Goal: Task Accomplishment & Management: Use online tool/utility

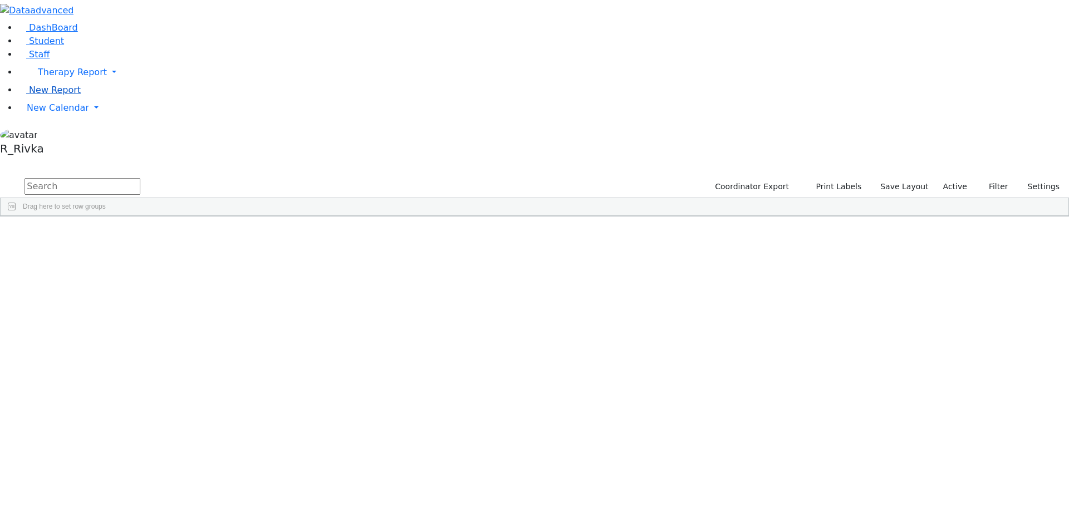
click at [57, 95] on span "New Report" at bounding box center [55, 90] width 52 height 11
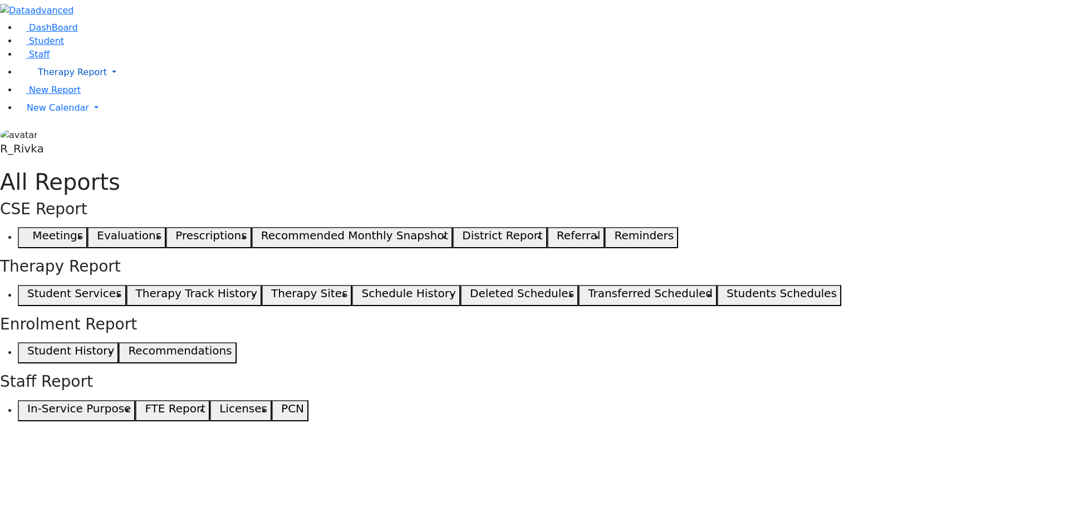
click at [66, 77] on span "Therapy Report" at bounding box center [72, 72] width 69 height 11
click at [50, 77] on span "New Calendar" at bounding box center [72, 72] width 69 height 11
click at [62, 149] on span "Teacher Report" at bounding box center [60, 143] width 67 height 11
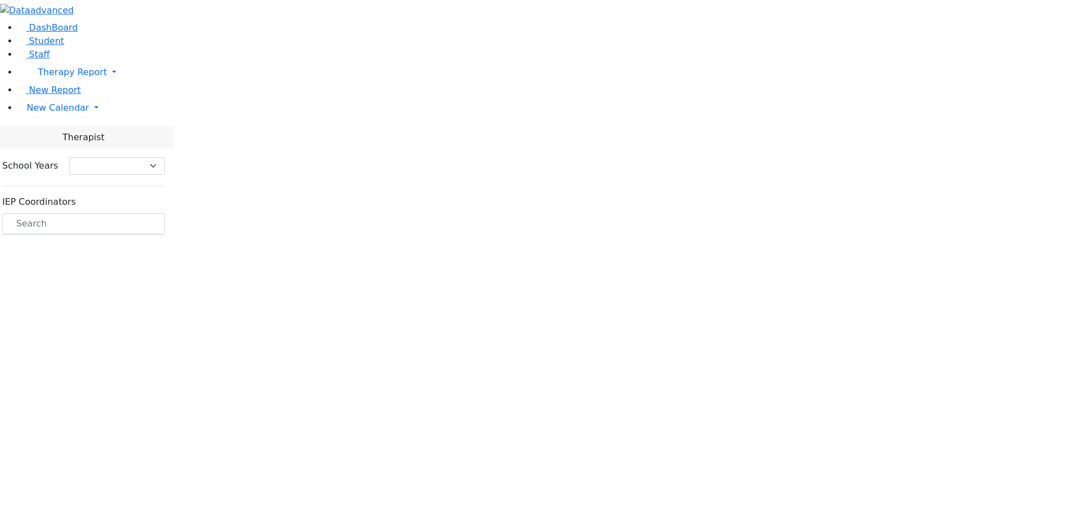
select select "212"
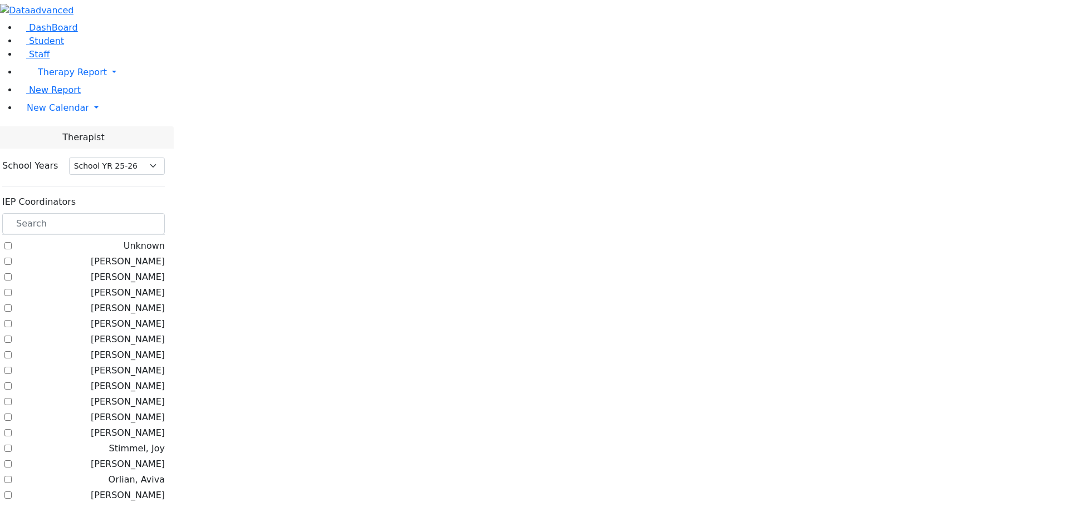
click at [138, 395] on label "[PERSON_NAME]" at bounding box center [128, 401] width 74 height 13
click at [12, 398] on input "[PERSON_NAME]" at bounding box center [7, 401] width 7 height 7
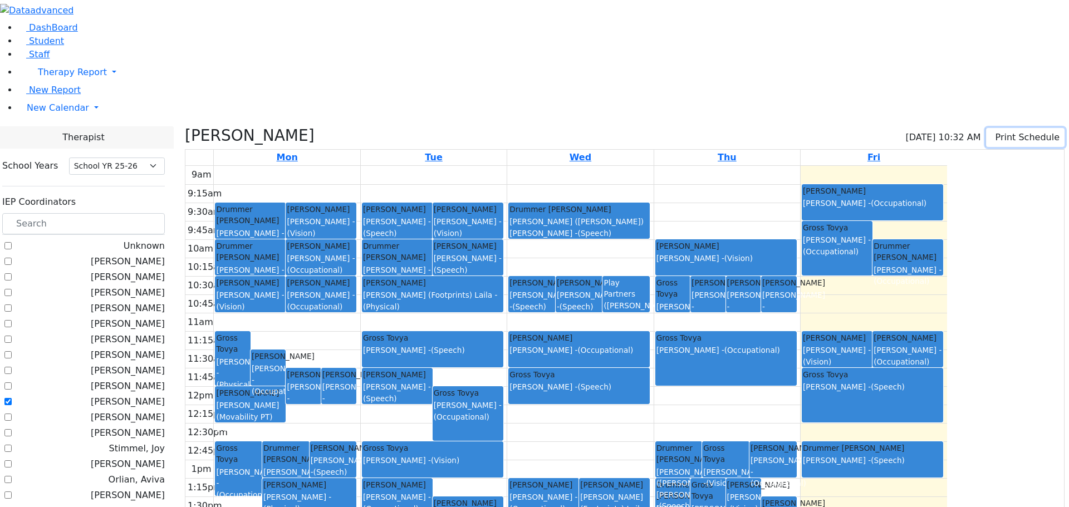
click at [1040, 128] on button "Print Schedule" at bounding box center [1025, 137] width 79 height 19
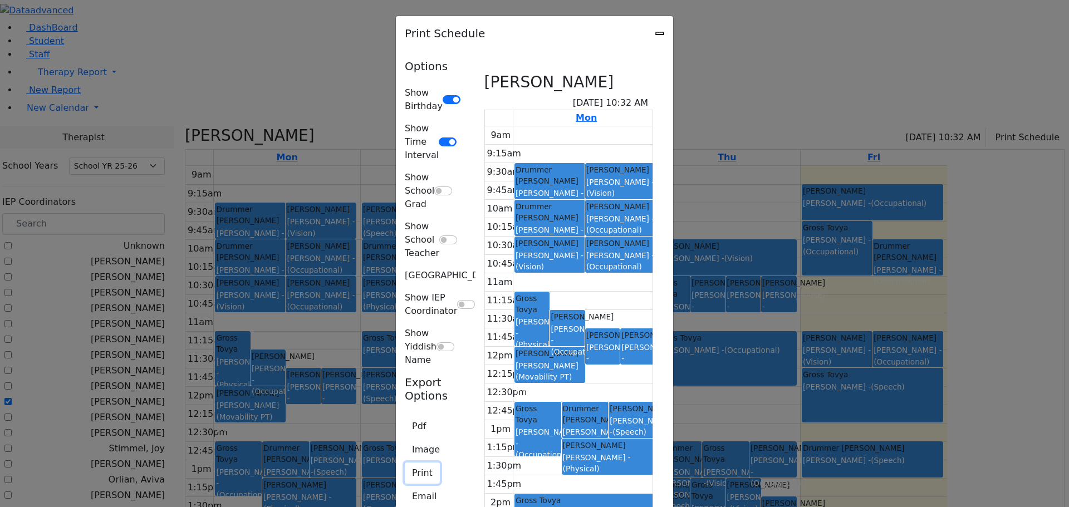
click at [405, 463] on button "Print" at bounding box center [422, 473] width 35 height 21
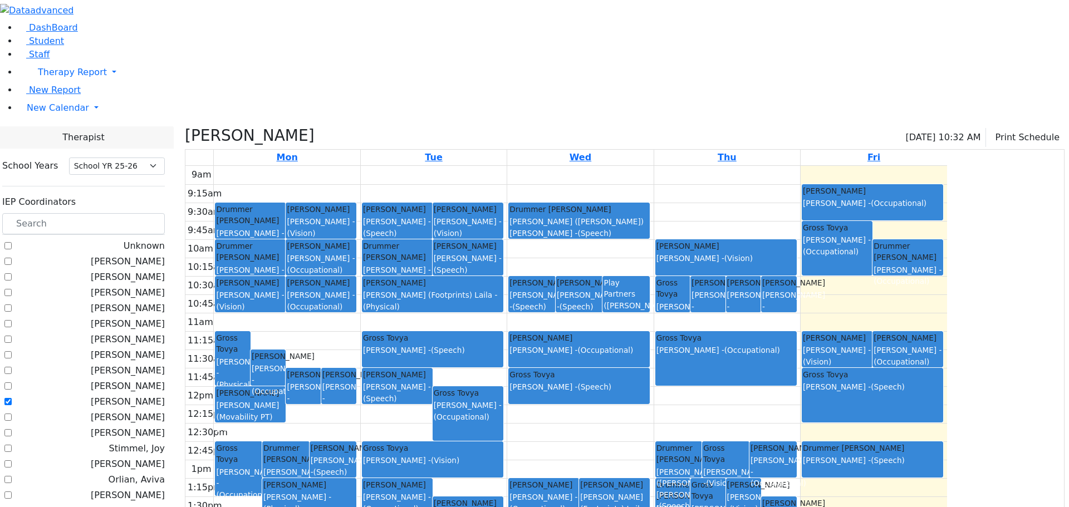
click at [144, 395] on label "[PERSON_NAME]" at bounding box center [128, 401] width 74 height 13
click at [12, 398] on input "[PERSON_NAME]" at bounding box center [7, 401] width 7 height 7
checkbox input "false"
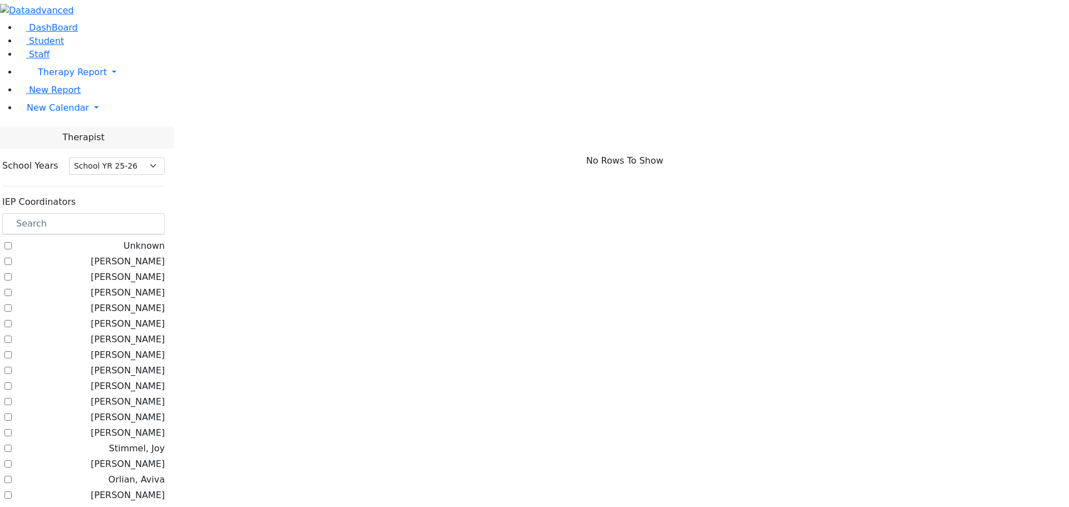
checkbox input "true"
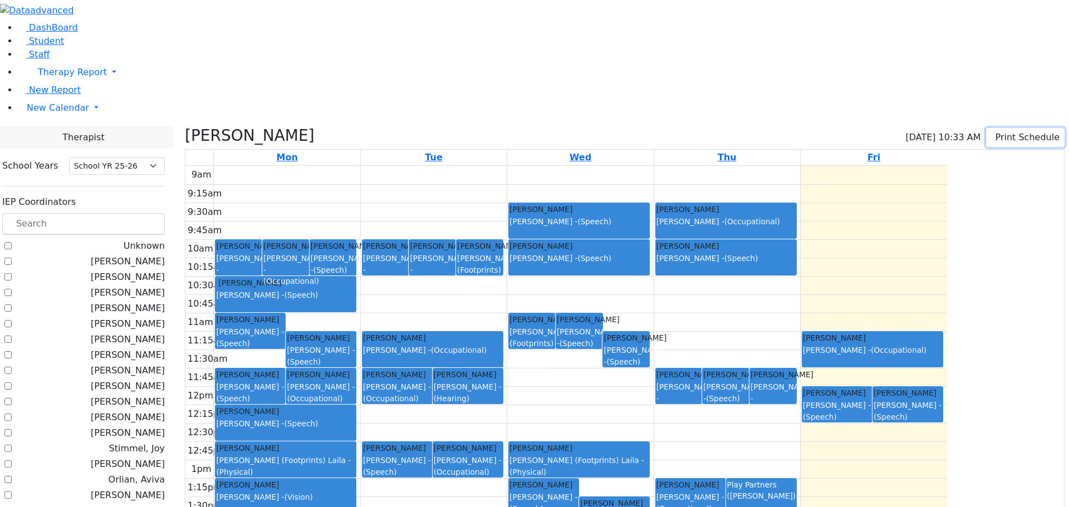
click at [986, 128] on button "Print Schedule" at bounding box center [1025, 137] width 79 height 19
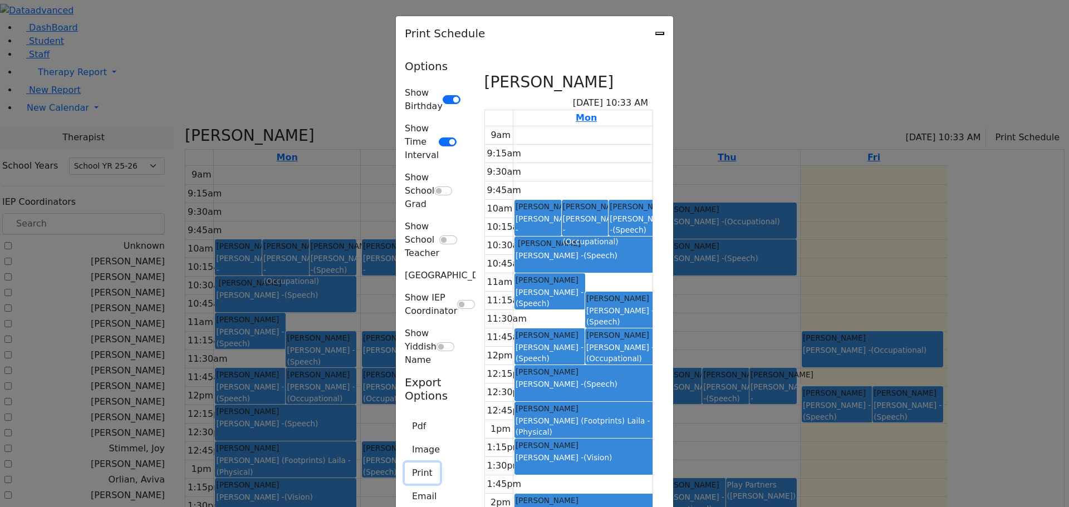
click at [405, 463] on button "Print" at bounding box center [422, 473] width 35 height 21
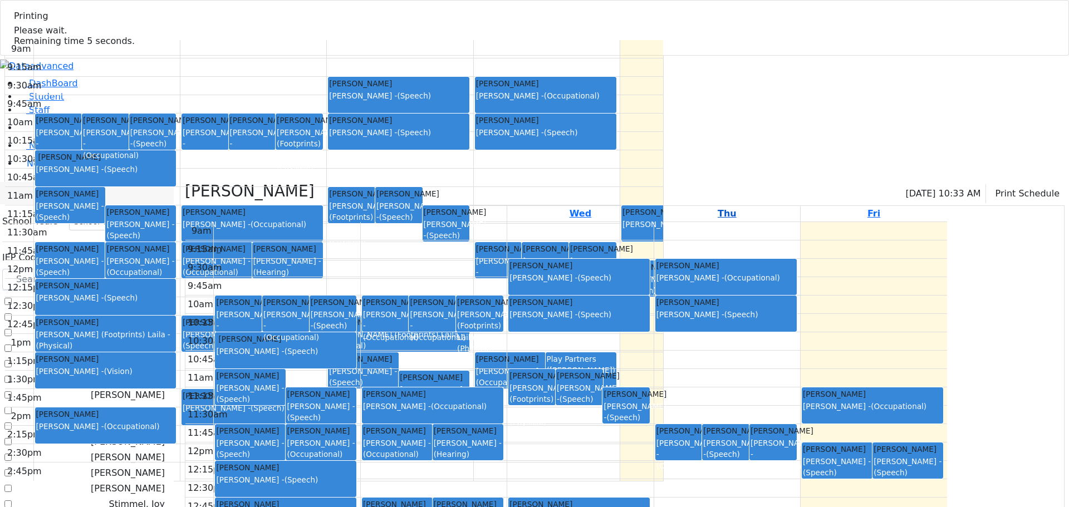
select select "212"
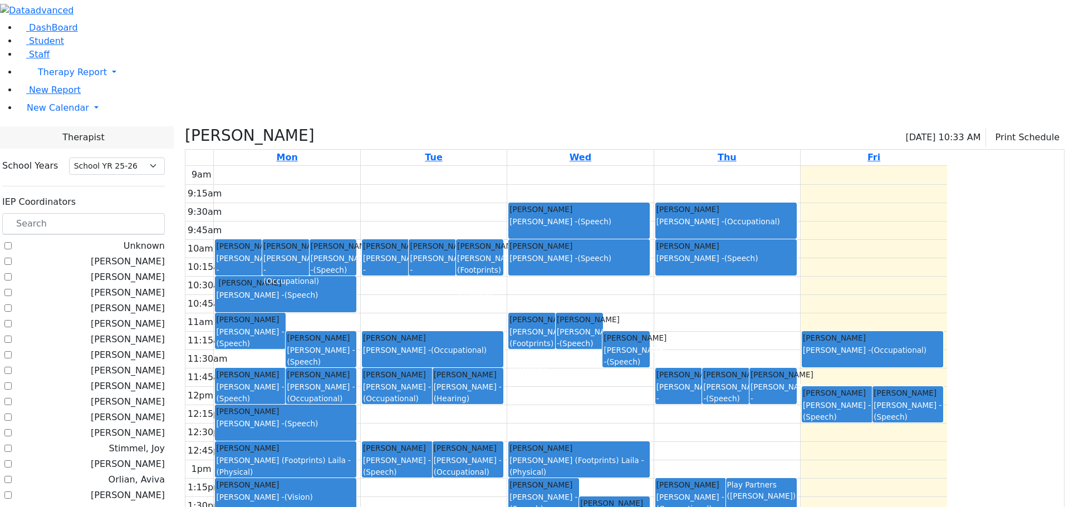
checkbox input "false"
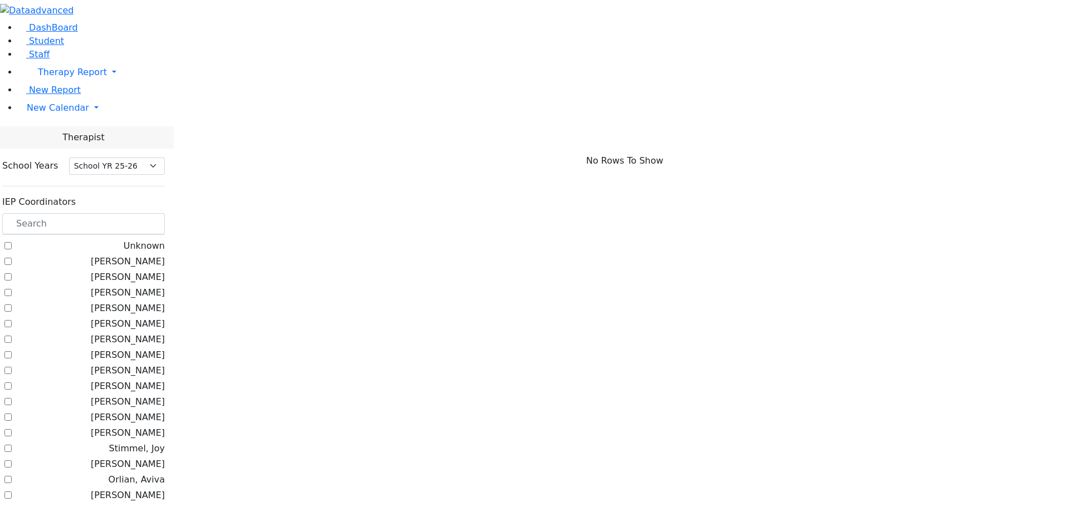
scroll to position [167, 0]
drag, startPoint x: 139, startPoint y: 346, endPoint x: 173, endPoint y: 335, distance: 36.3
checkbox input "true"
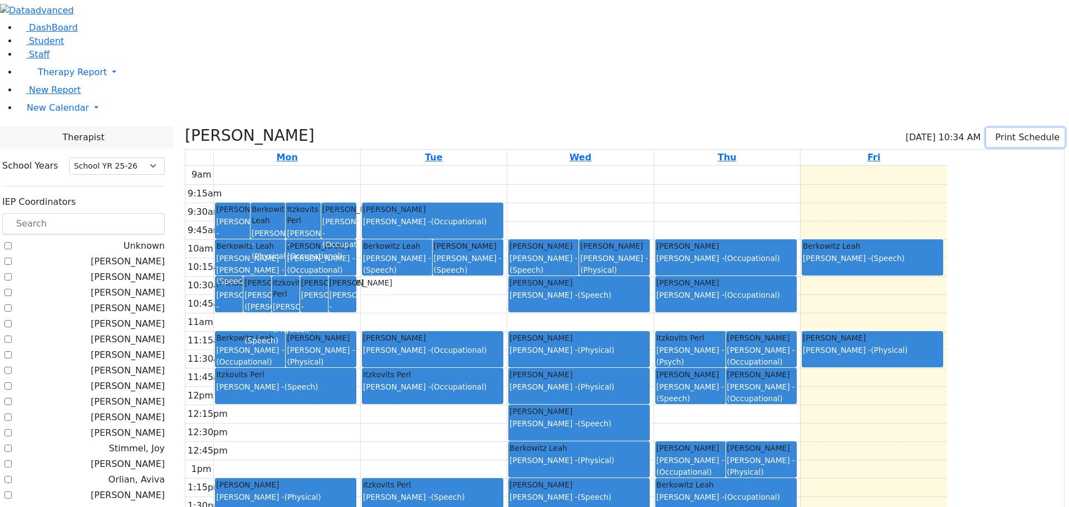
click at [993, 132] on icon "button" at bounding box center [993, 137] width 0 height 11
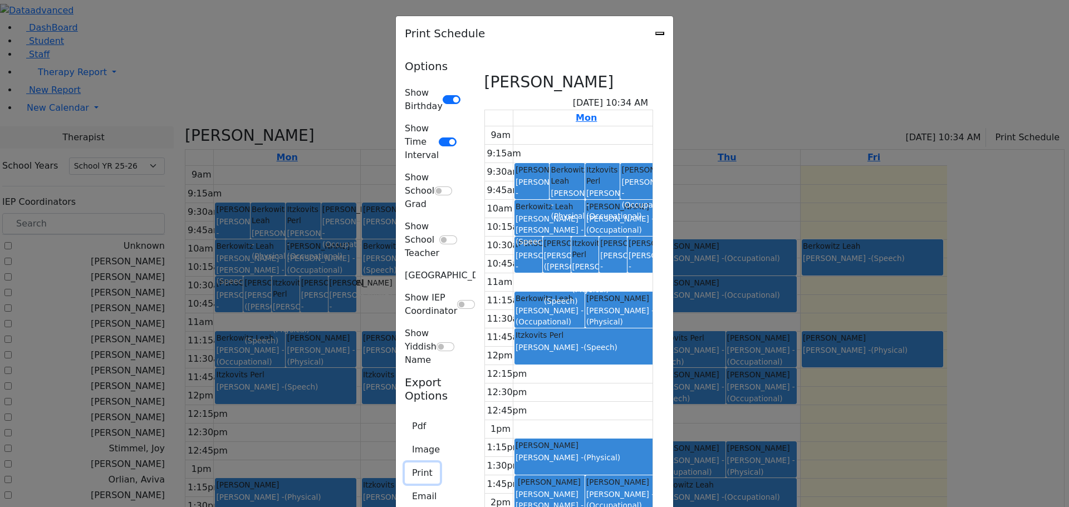
click at [405, 463] on button "Print" at bounding box center [422, 473] width 35 height 21
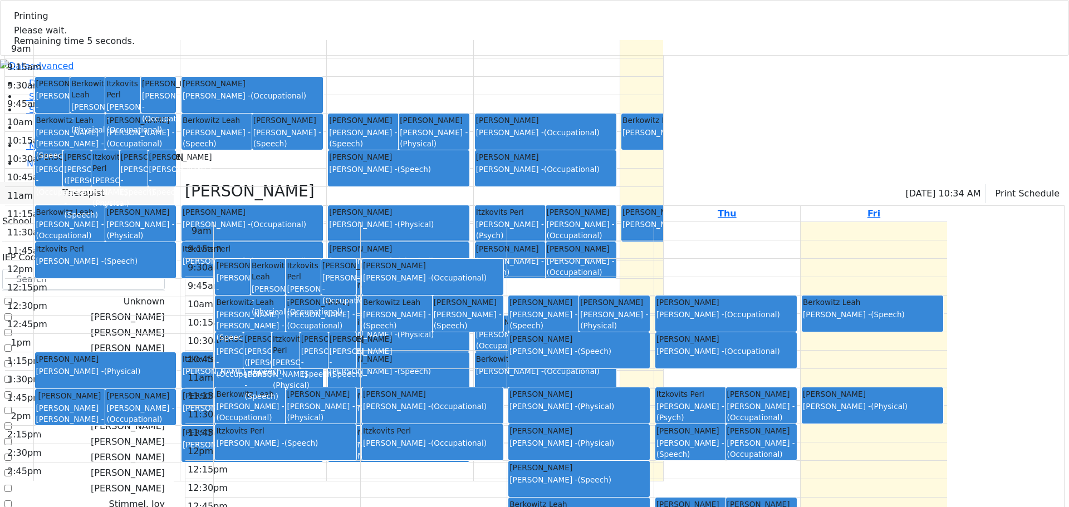
select select "212"
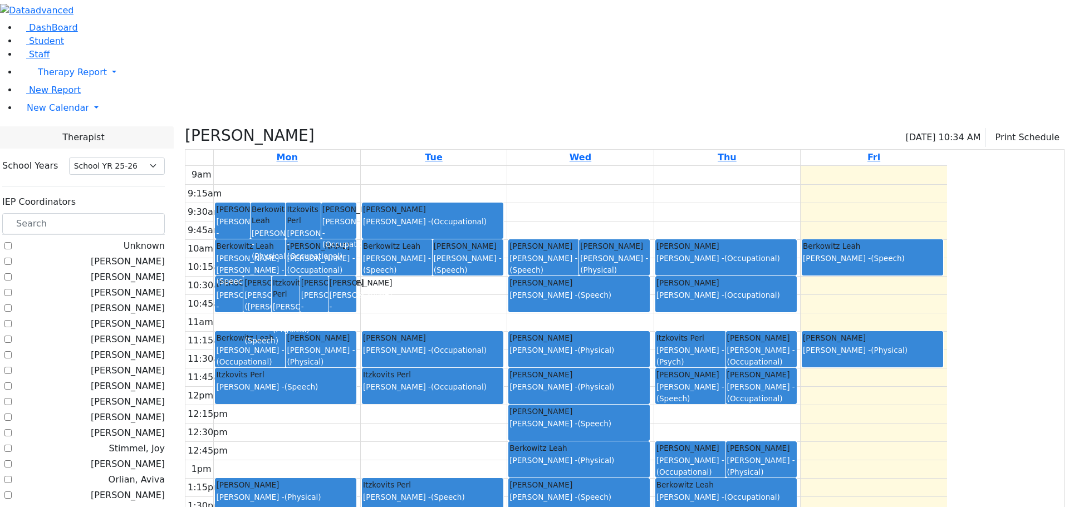
checkbox input "false"
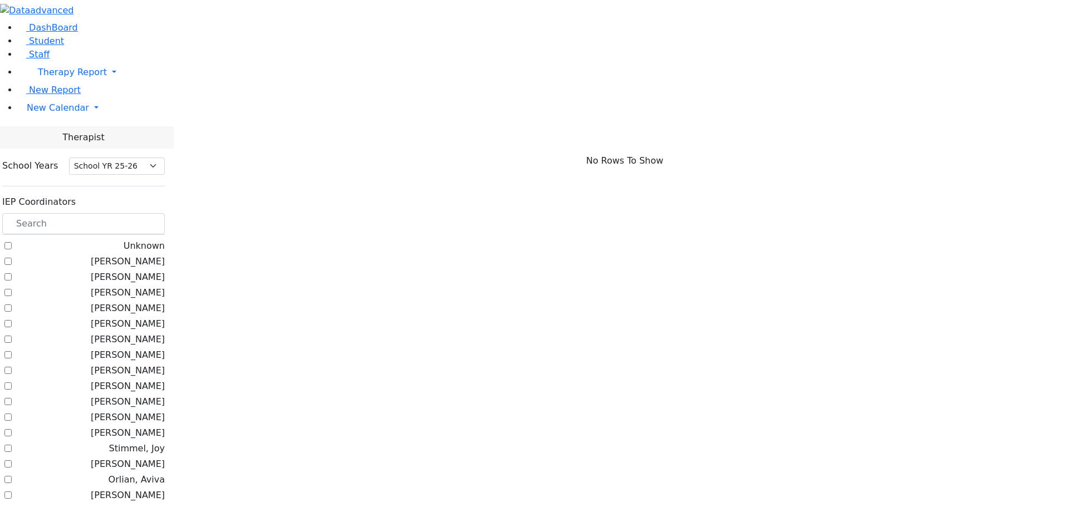
scroll to position [334, 0]
checkbox input "true"
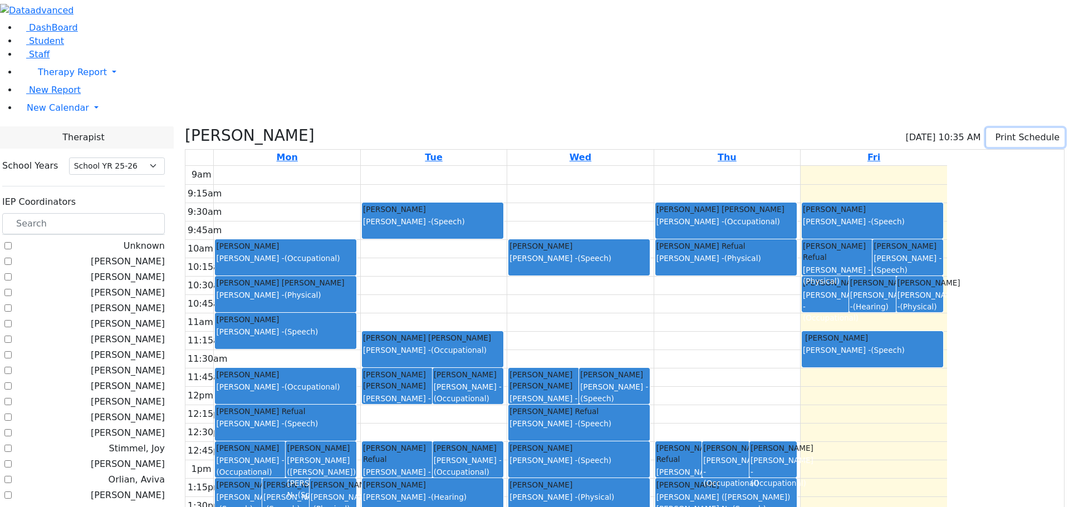
click at [1007, 128] on button "Print Schedule" at bounding box center [1025, 137] width 79 height 19
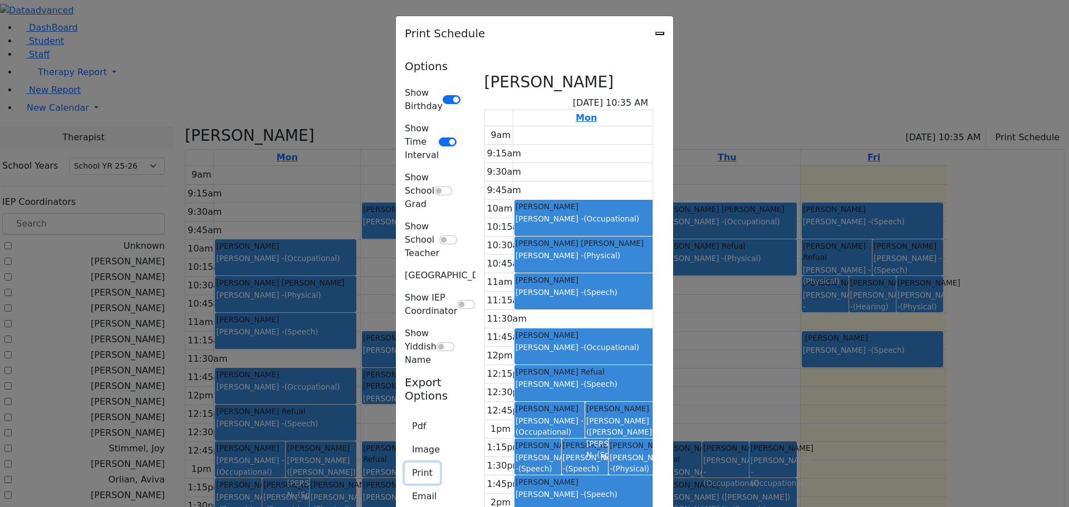
click at [405, 463] on button "Print" at bounding box center [422, 473] width 35 height 21
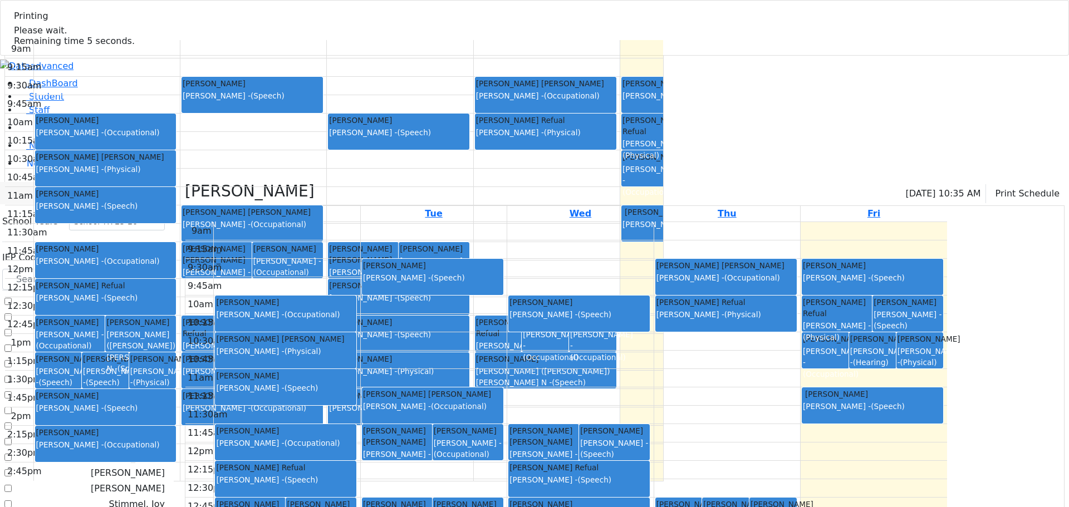
select select "212"
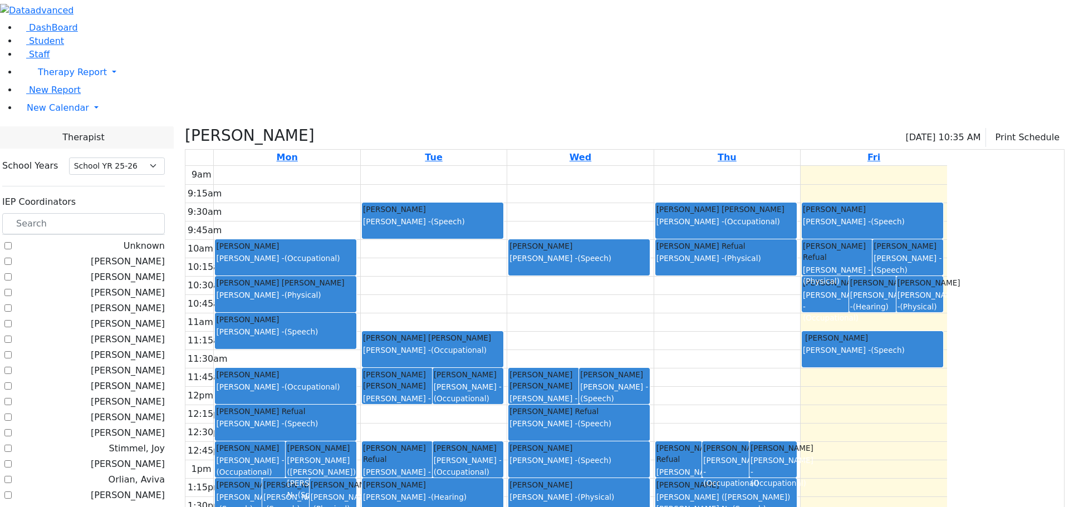
checkbox input "false"
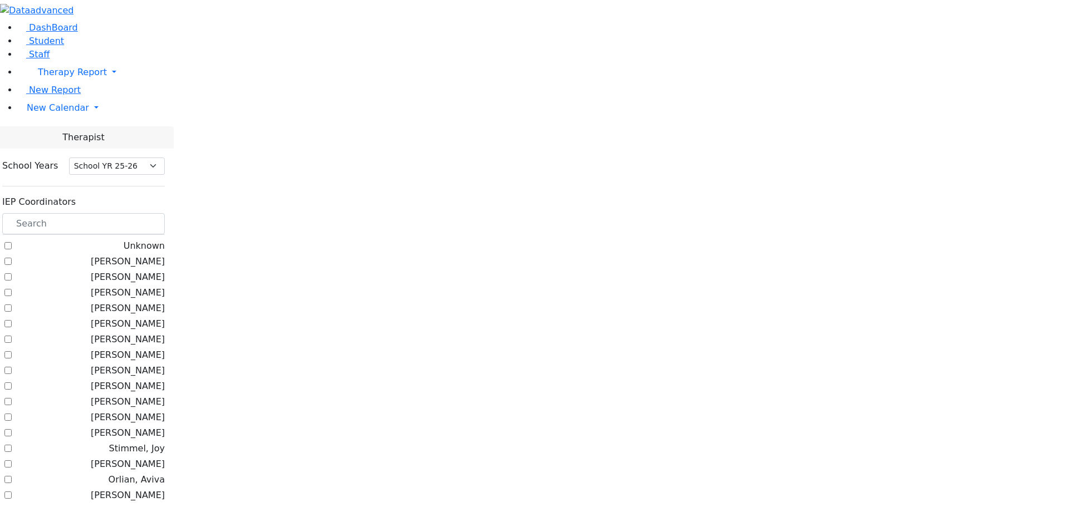
scroll to position [679, 0]
checkbox input "true"
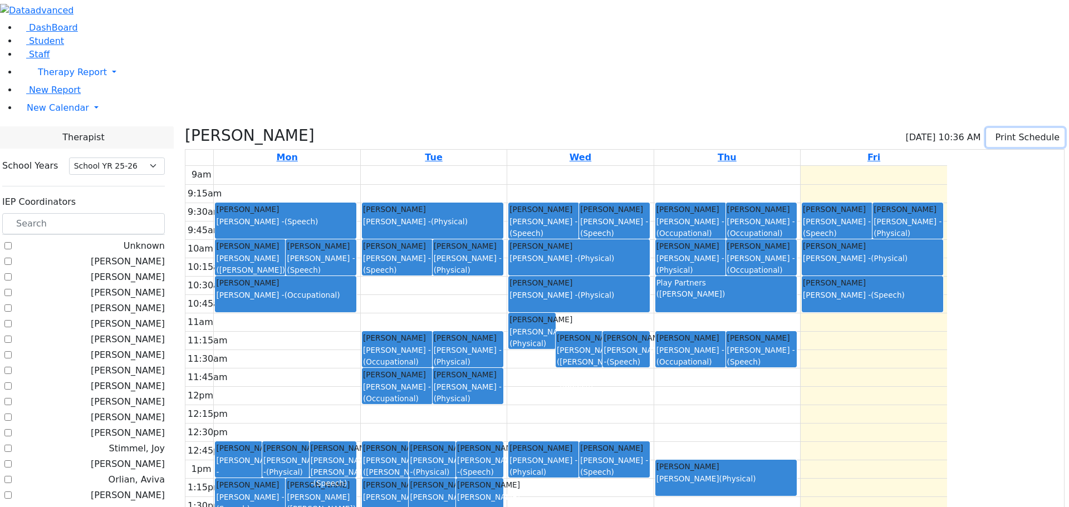
click at [994, 128] on button "Print Schedule" at bounding box center [1025, 137] width 79 height 19
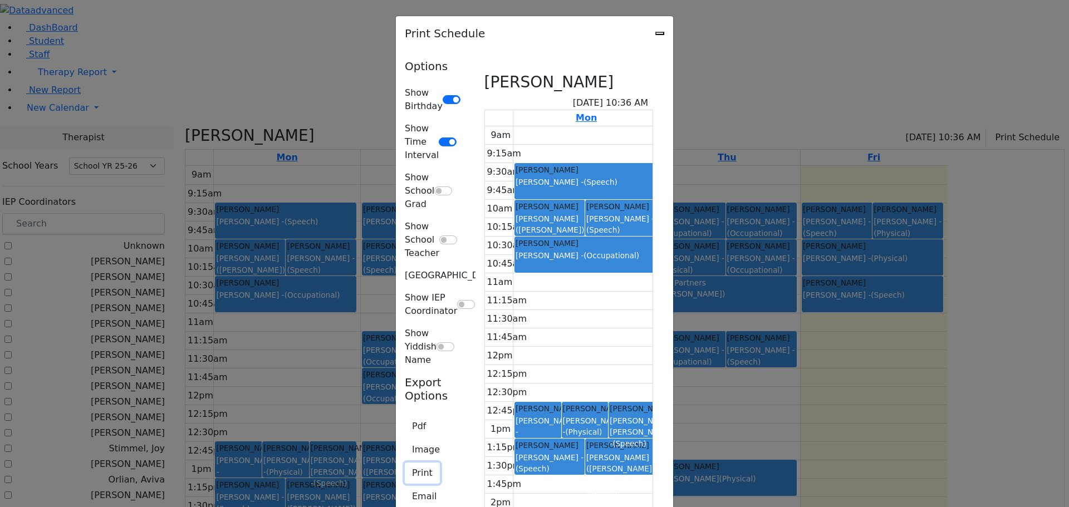
click at [405, 463] on button "Print" at bounding box center [422, 473] width 35 height 21
